Goal: Transaction & Acquisition: Obtain resource

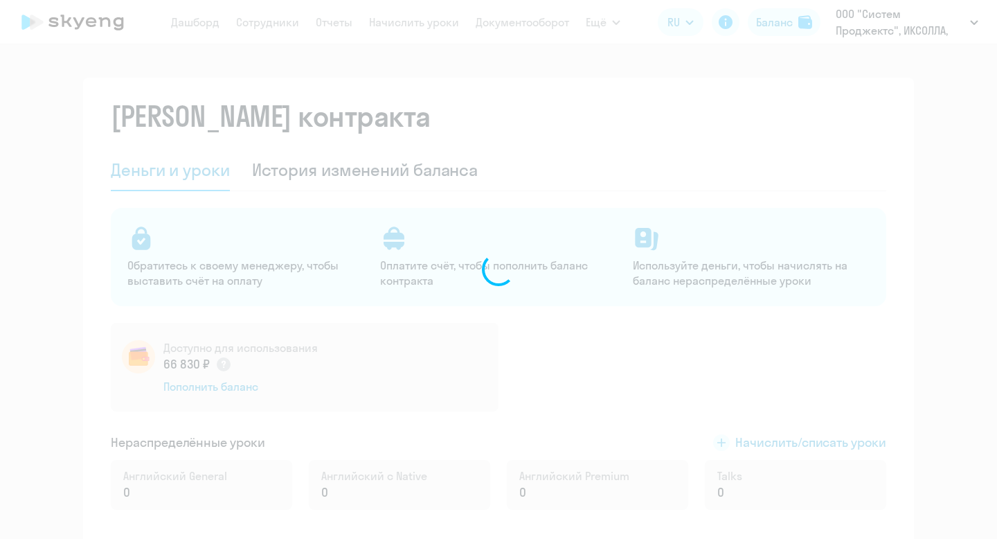
select select "english_adult_not_native_speaker"
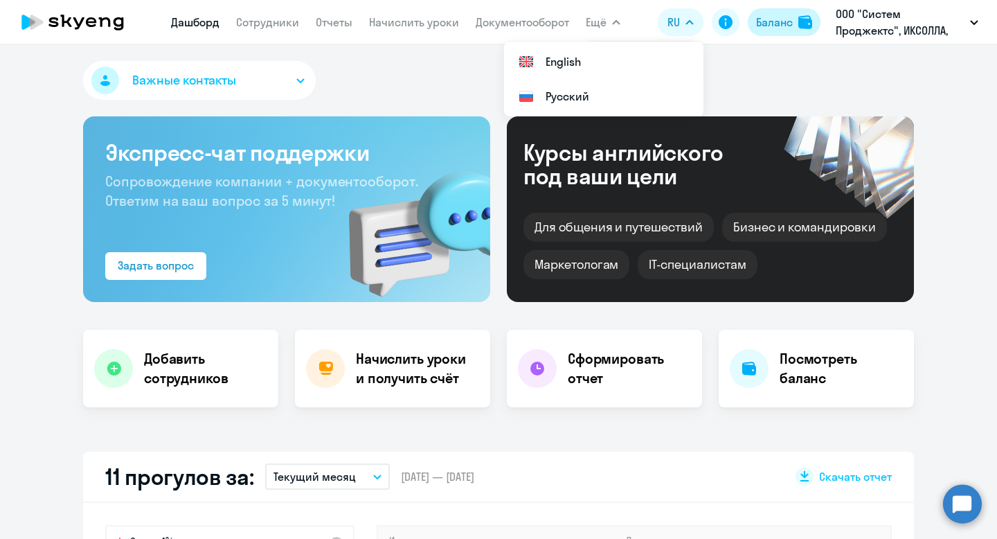
click at [771, 21] on div "Баланс" at bounding box center [774, 22] width 37 height 17
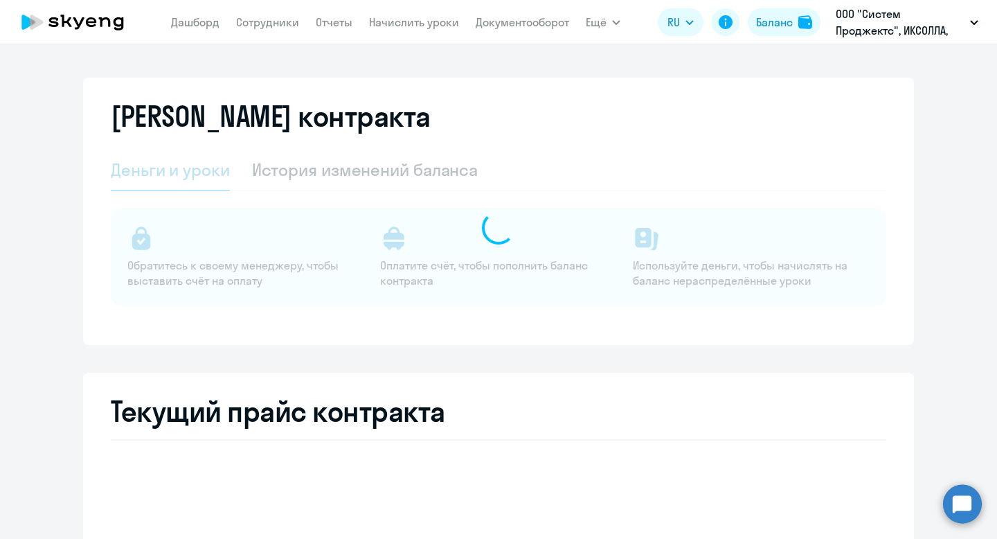
select select "english_adult_not_native_speaker"
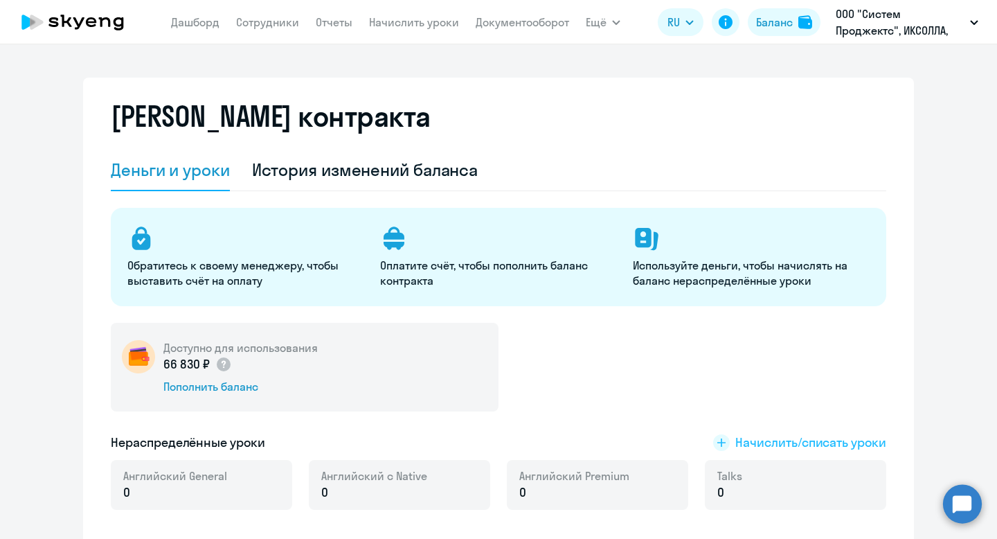
click at [786, 440] on span "Начислить/списать уроки" at bounding box center [810, 442] width 151 height 18
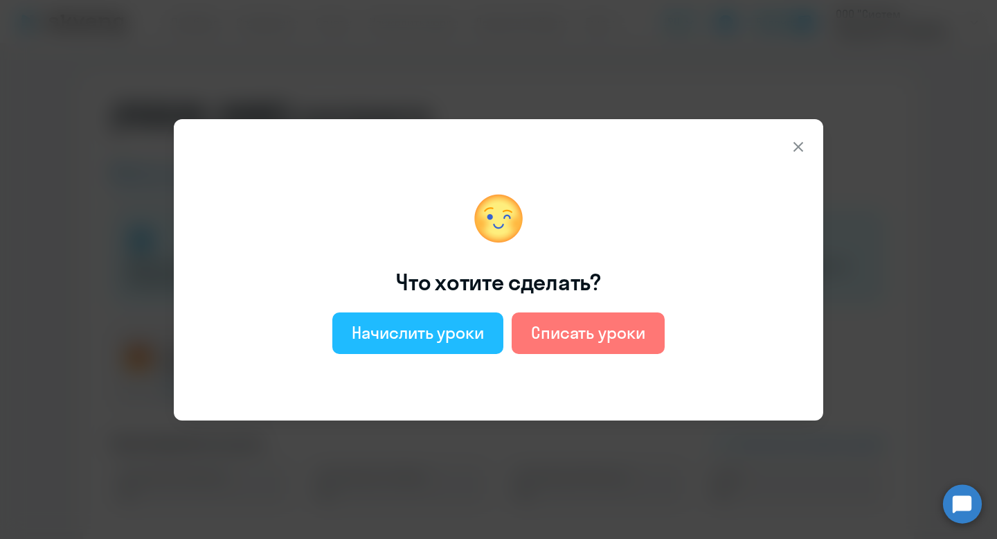
click at [466, 343] on div "Начислить уроки" at bounding box center [418, 332] width 132 height 22
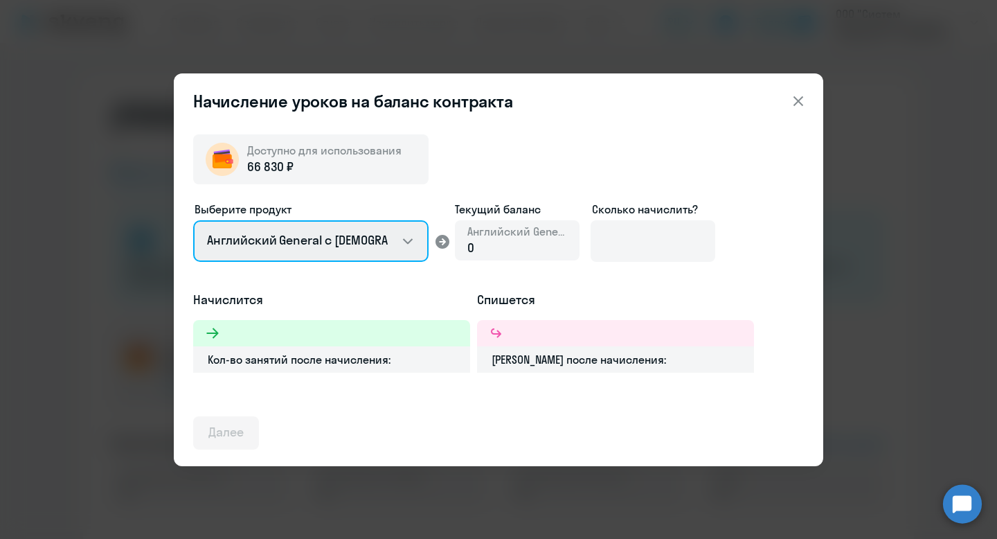
click at [308, 247] on select "Английский General с русскоговорящим преподавателем Английский General с англог…" at bounding box center [310, 241] width 235 height 42
select select "english_adult_not_native_speaker_premium"
click at [193, 220] on select "Английский General с русскоговорящим преподавателем Английский General с англог…" at bounding box center [310, 241] width 235 height 42
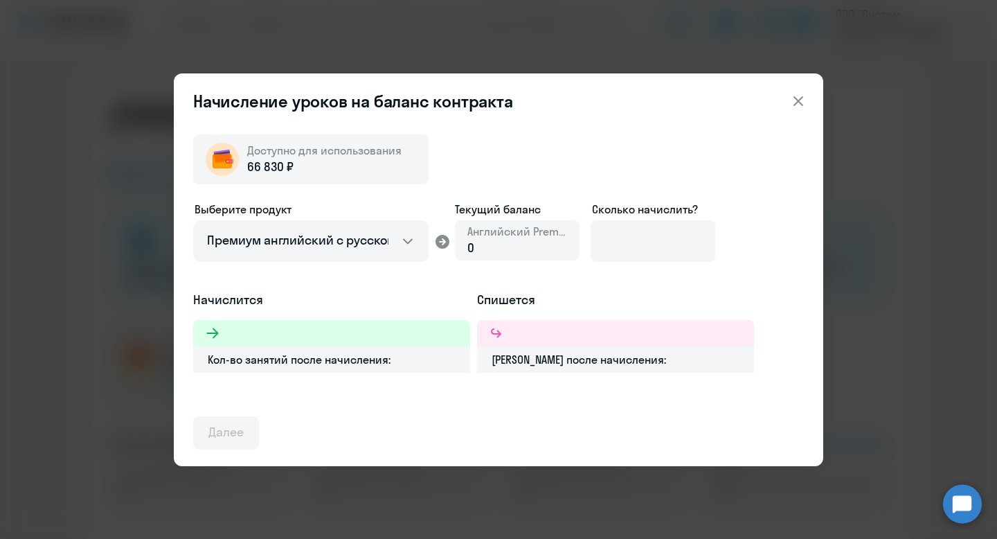
click at [802, 98] on icon at bounding box center [798, 101] width 17 height 17
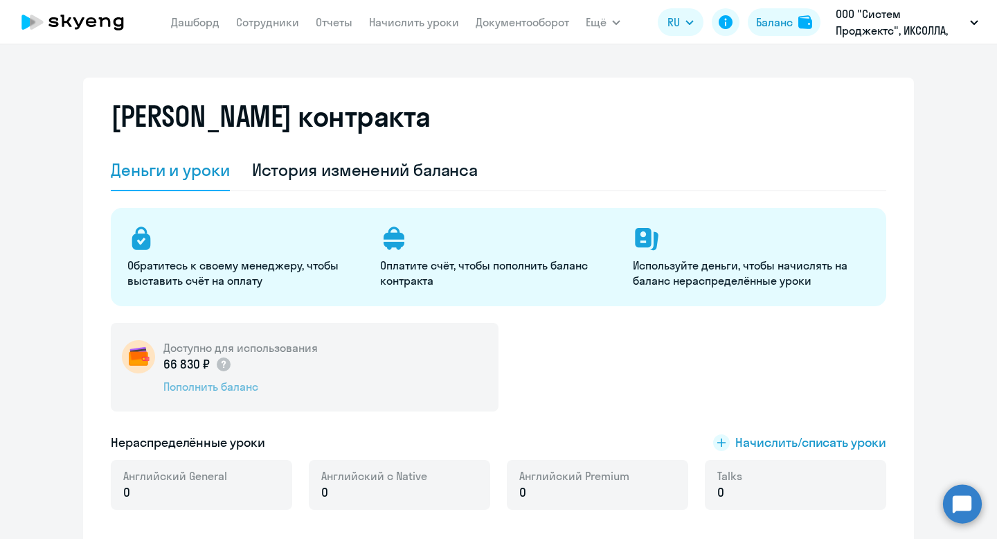
click at [242, 388] on div "Пополнить баланс" at bounding box center [240, 386] width 154 height 15
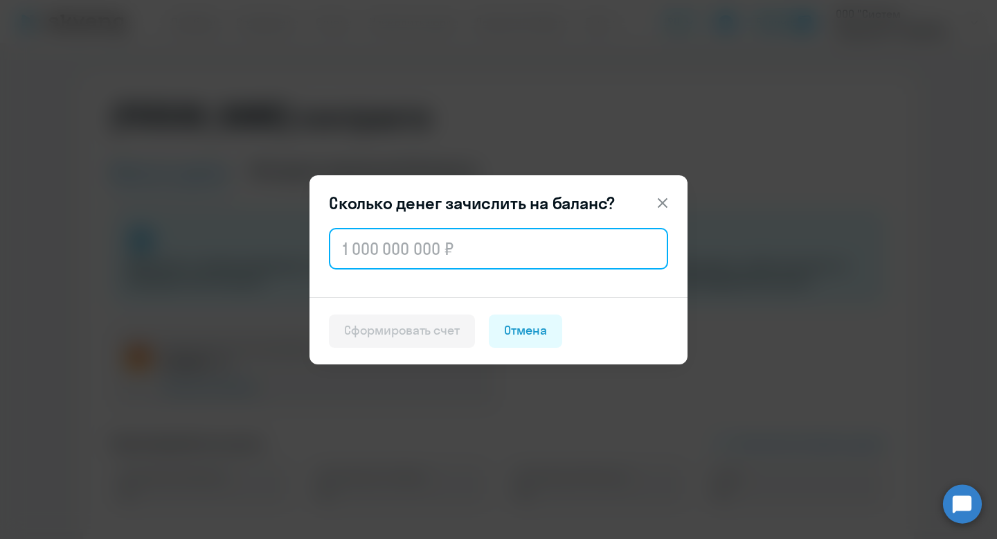
click at [440, 249] on input "text" at bounding box center [498, 249] width 339 height 42
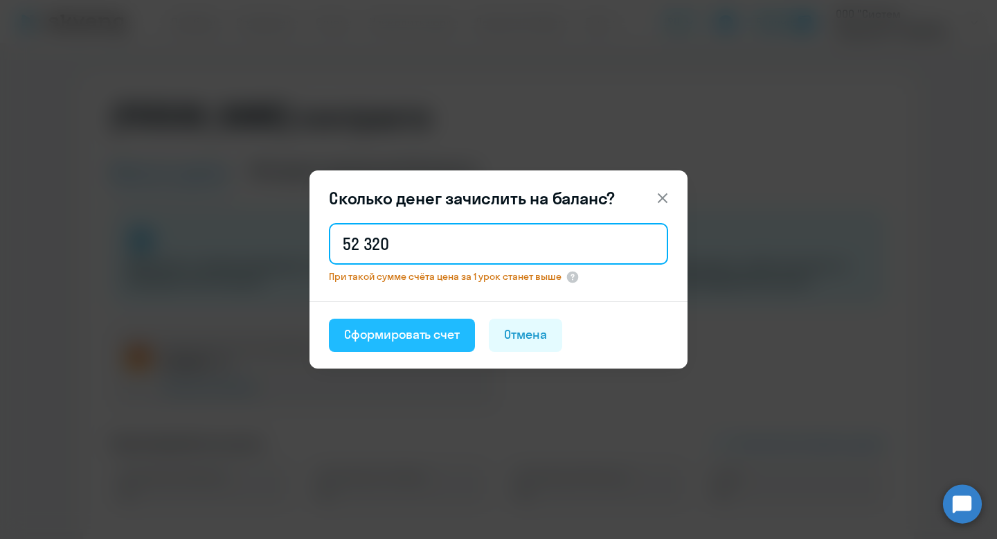
type input "52 320"
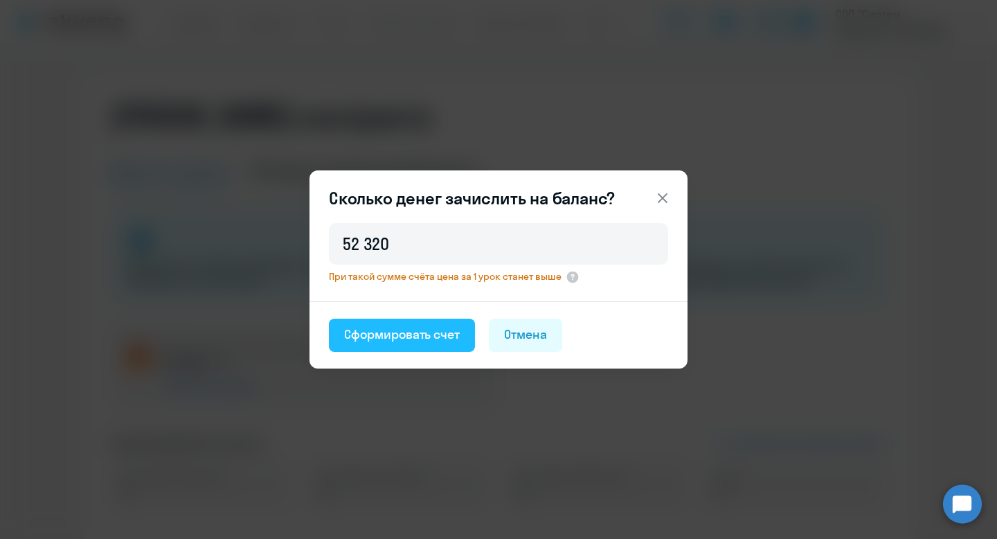
click at [427, 333] on div "Сформировать счет" at bounding box center [402, 334] width 116 height 18
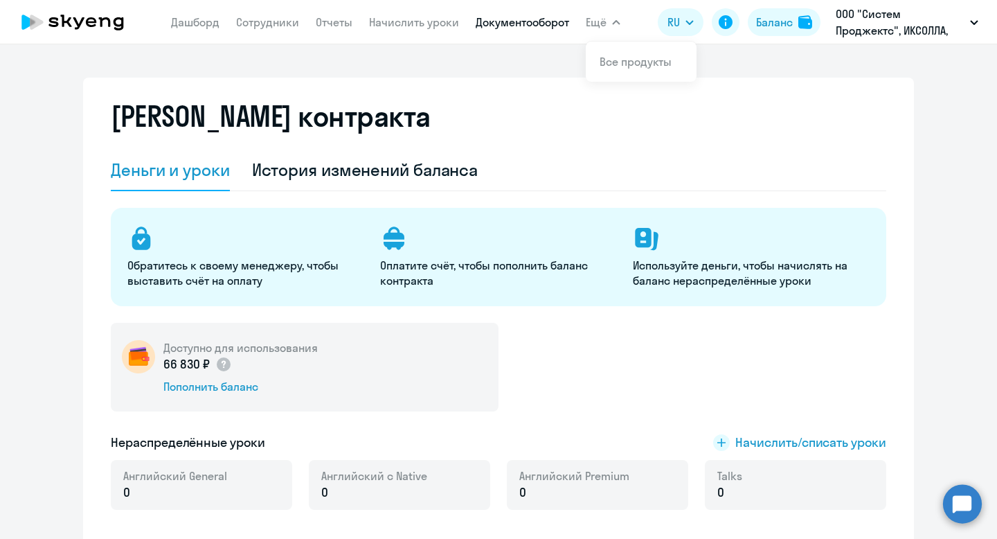
click at [482, 27] on link "Документооборот" at bounding box center [522, 22] width 93 height 14
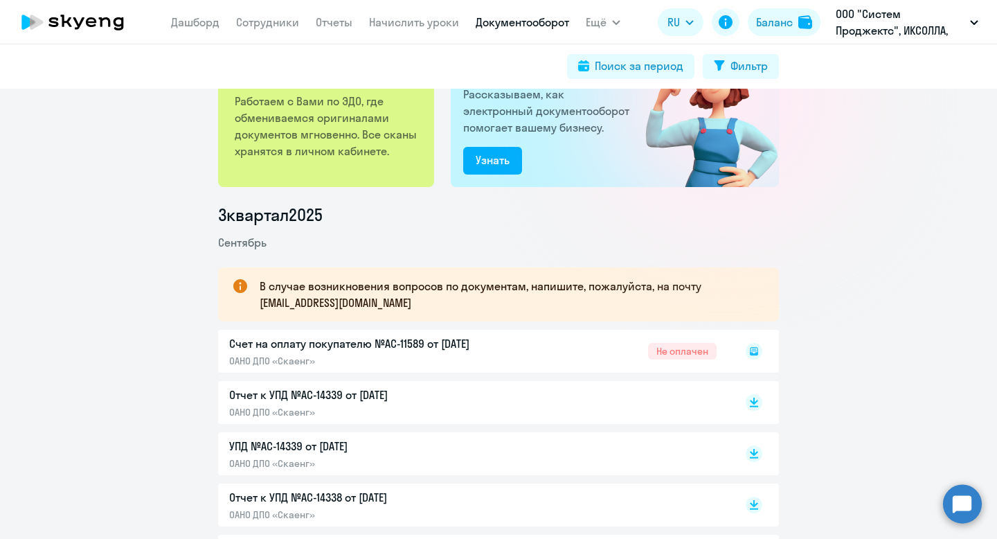
scroll to position [96, 0]
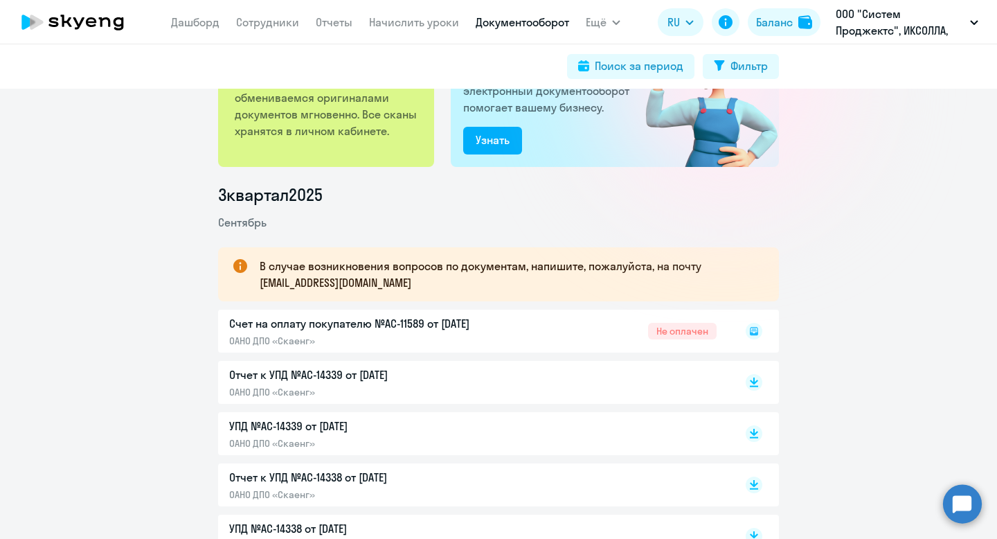
click at [753, 331] on rect at bounding box center [754, 331] width 17 height 17
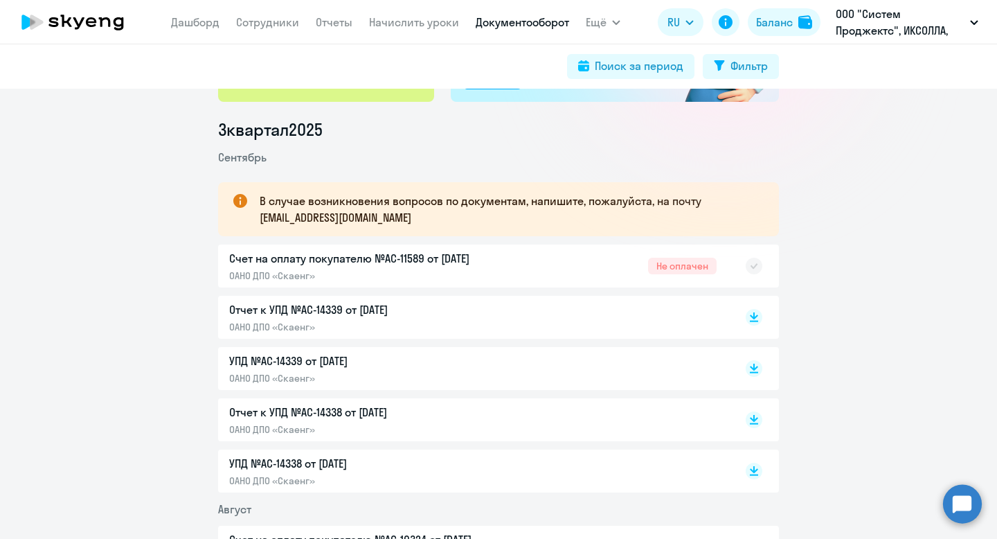
scroll to position [196, 0]
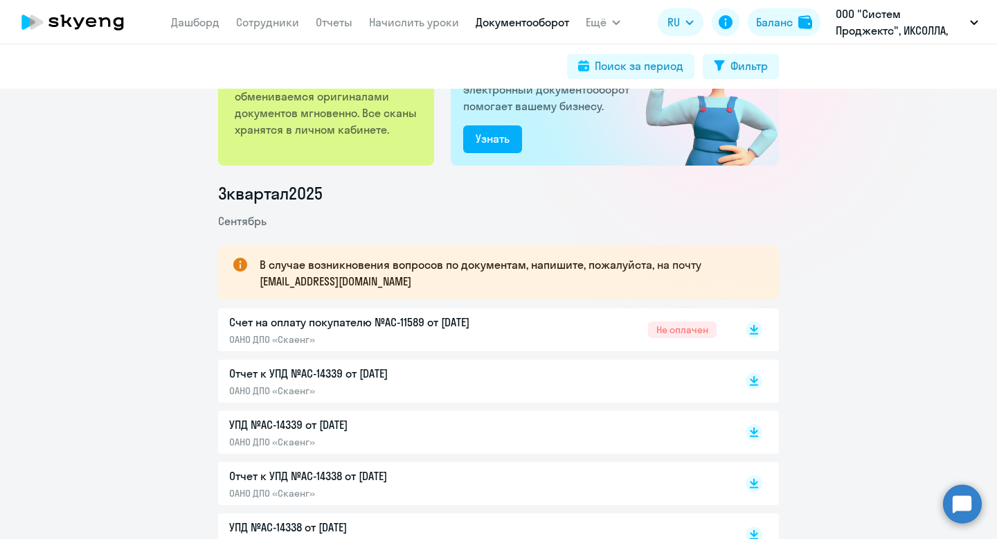
scroll to position [102, 0]
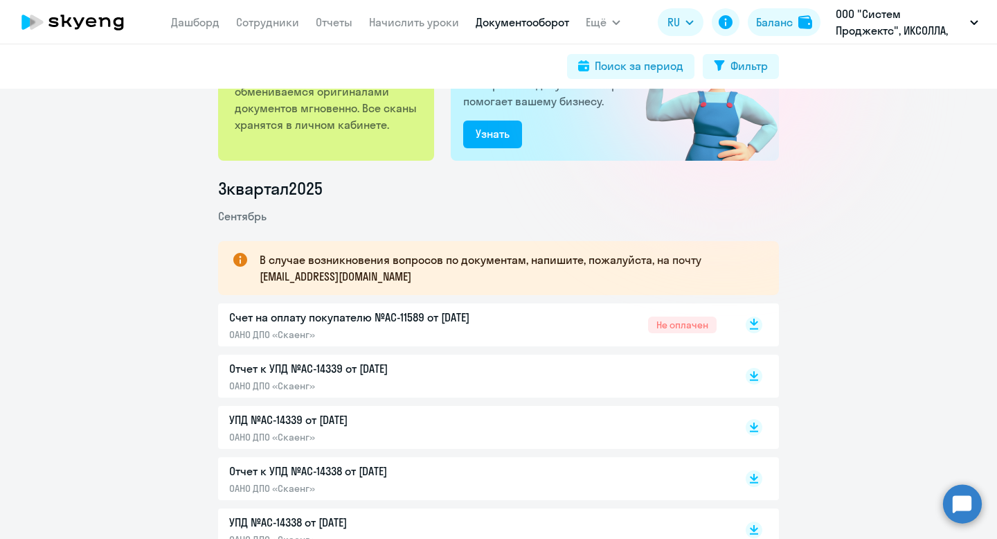
click at [755, 325] on rect at bounding box center [754, 324] width 17 height 17
click at [476, 214] on li "Сентябрь" at bounding box center [498, 216] width 561 height 17
